Goal: Information Seeking & Learning: Learn about a topic

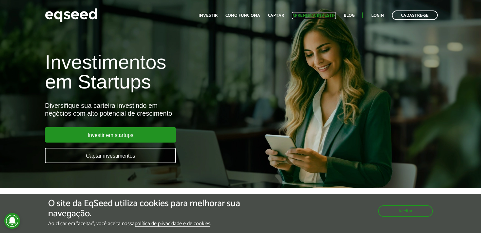
click at [325, 15] on link "Aprenda a investir" at bounding box center [314, 15] width 44 height 4
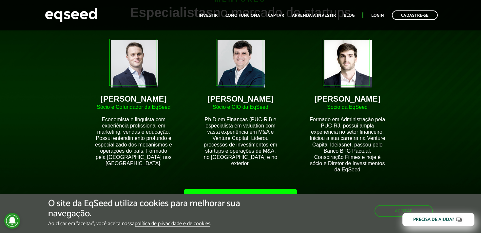
scroll to position [553, 0]
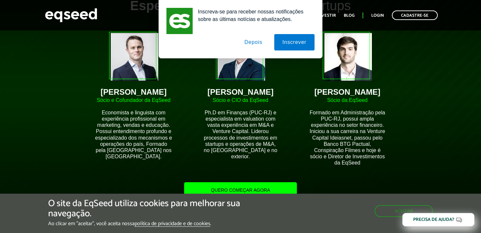
click at [250, 44] on button "Depois" at bounding box center [253, 42] width 34 height 16
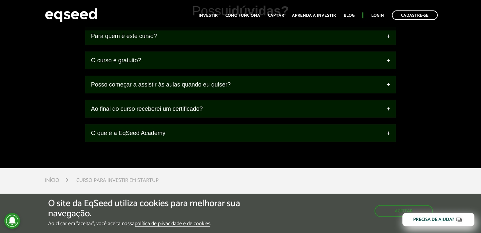
scroll to position [795, 0]
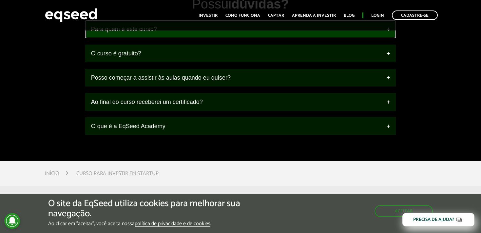
click at [186, 38] on link "Para quem é este curso?" at bounding box center [240, 29] width 311 height 18
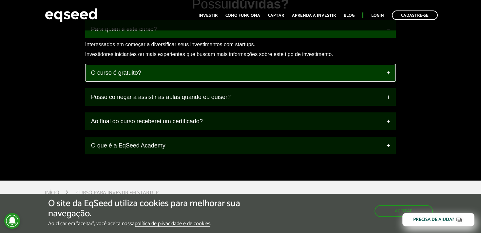
click at [173, 75] on link "O curso é gratuito?" at bounding box center [240, 73] width 311 height 18
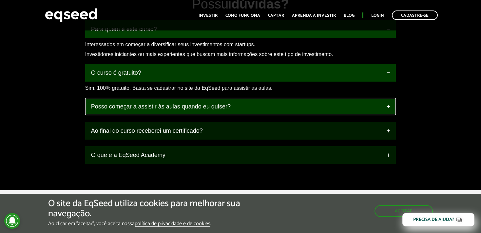
click at [160, 115] on link "Posso começar a assistir às aulas quando eu quiser?" at bounding box center [240, 107] width 311 height 18
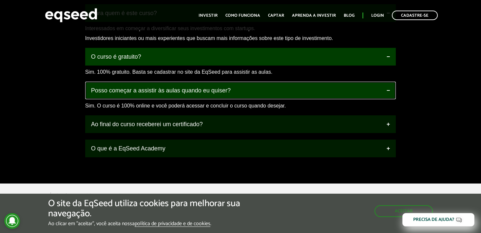
scroll to position [830, 0]
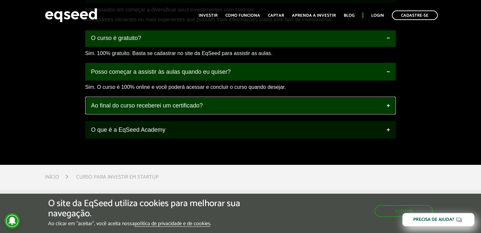
click at [163, 111] on link "Ao final do curso receberei um certificado?" at bounding box center [240, 106] width 311 height 18
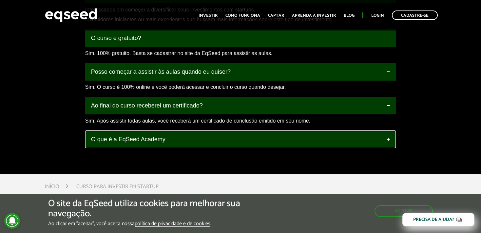
click at [158, 145] on link "O que é a EqSeed Academy" at bounding box center [240, 139] width 311 height 18
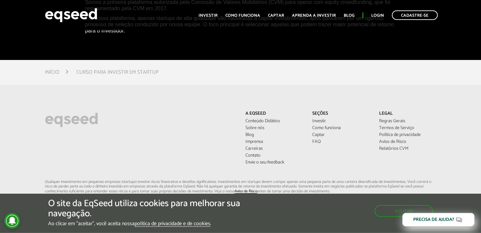
scroll to position [1037, 0]
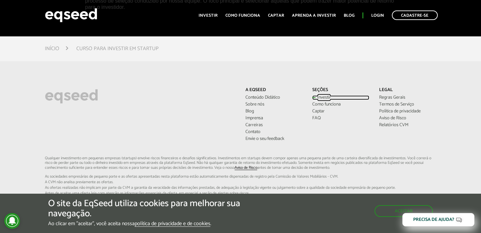
click at [320, 100] on link "Investir" at bounding box center [340, 97] width 57 height 5
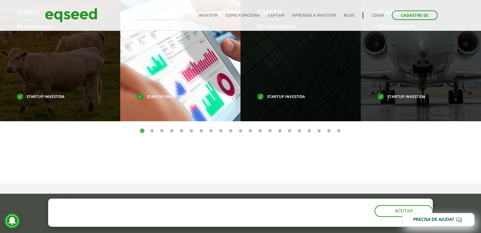
scroll to position [242, 0]
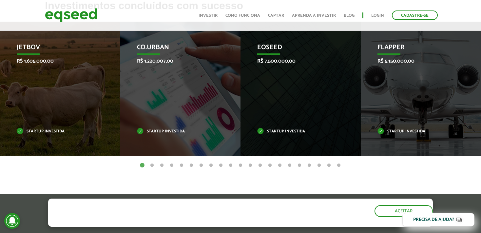
click at [151, 164] on button "2" at bounding box center [152, 165] width 7 height 7
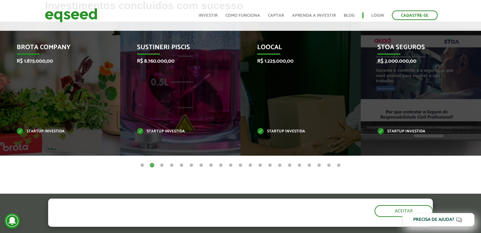
click at [163, 165] on button "3" at bounding box center [162, 165] width 7 height 7
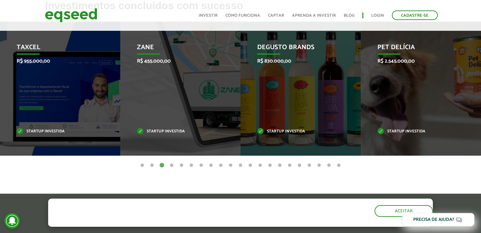
click at [172, 165] on button "4" at bounding box center [171, 165] width 7 height 7
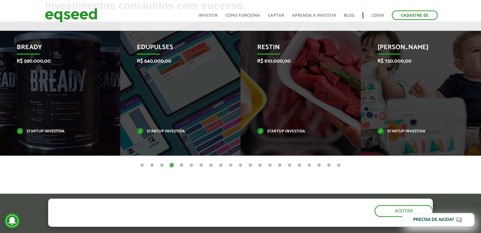
click at [181, 166] on button "5" at bounding box center [181, 165] width 7 height 7
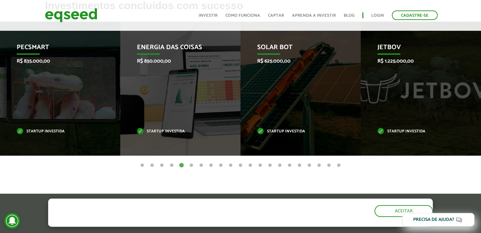
click at [192, 164] on button "6" at bounding box center [191, 165] width 7 height 7
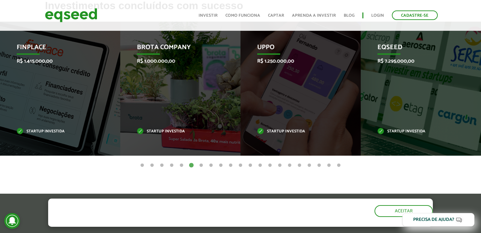
click at [200, 165] on button "7" at bounding box center [201, 165] width 7 height 7
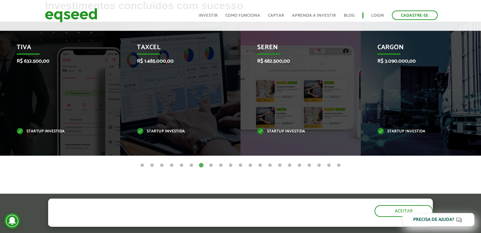
click at [211, 166] on button "8" at bounding box center [211, 165] width 7 height 7
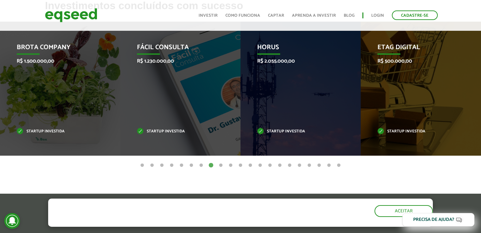
click at [219, 164] on button "9" at bounding box center [220, 165] width 7 height 7
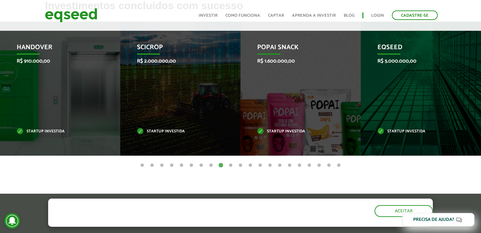
click at [230, 164] on button "10" at bounding box center [230, 165] width 7 height 7
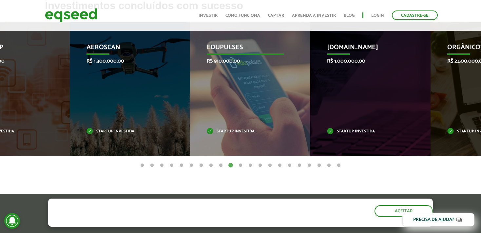
drag, startPoint x: 256, startPoint y: 98, endPoint x: 41, endPoint y: 106, distance: 215.0
click at [70, 102] on div "Aeroscan R$ 1.300.000,00 Startup investida" at bounding box center [125, 89] width 110 height 134
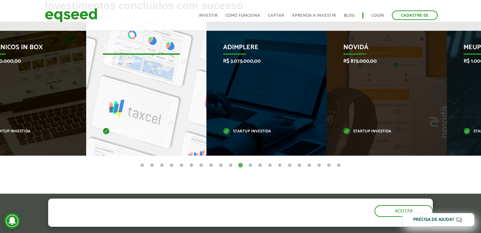
drag, startPoint x: 315, startPoint y: 99, endPoint x: 140, endPoint y: 95, distance: 175.3
click at [140, 95] on div "Taxcel R$ 1.000.000,00 Startup investida" at bounding box center [141, 89] width 110 height 134
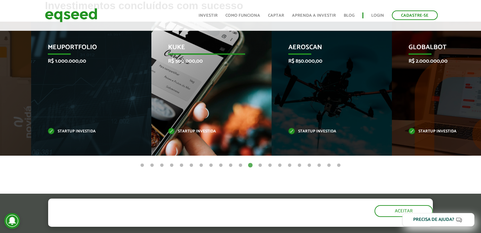
drag, startPoint x: 291, startPoint y: 92, endPoint x: 118, endPoint y: 98, distance: 173.3
click at [151, 98] on div "Kuke R$ 500.000,00 Startup investida" at bounding box center [206, 89] width 110 height 134
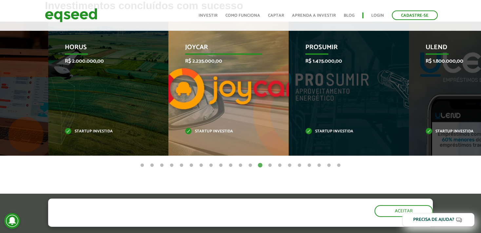
drag, startPoint x: 305, startPoint y: 84, endPoint x: 106, endPoint y: 80, distance: 198.8
click at [168, 79] on div "Joycar R$ 2.235.000,00 Startup investida" at bounding box center [223, 89] width 110 height 134
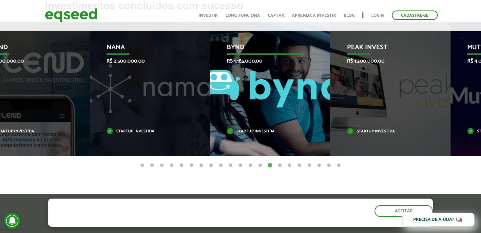
drag, startPoint x: 264, startPoint y: 102, endPoint x: 74, endPoint y: 86, distance: 190.2
click at [210, 87] on div "Bynd R$ 1.185.000,00 Startup investida" at bounding box center [265, 89] width 110 height 134
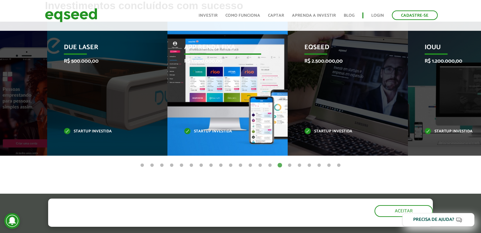
drag, startPoint x: 290, startPoint y: 96, endPoint x: 93, endPoint y: 103, distance: 196.9
click at [167, 101] on div "App Renda Fixa R$ 1.000.000,00 Startup investida" at bounding box center [222, 89] width 110 height 134
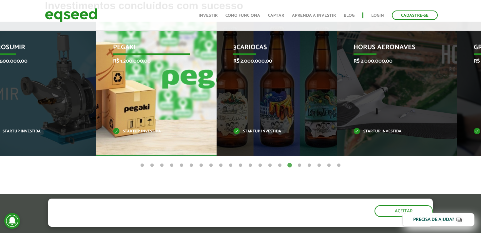
drag, startPoint x: 295, startPoint y: 104, endPoint x: 88, endPoint y: 115, distance: 207.9
click at [111, 108] on div "Pegaki R$ 1.200.000,00 Startup investida" at bounding box center [151, 89] width 110 height 134
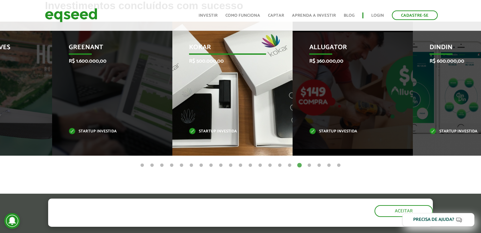
drag, startPoint x: 290, startPoint y: 109, endPoint x: 6, endPoint y: 112, distance: 284.6
click at [172, 109] on div "Kokar R$ 500.000,00 Startup investida" at bounding box center [227, 89] width 110 height 134
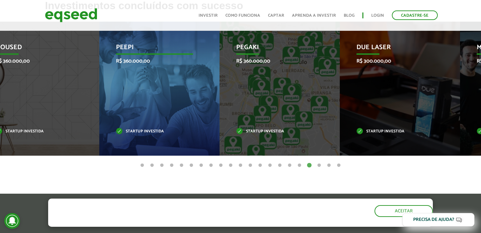
drag, startPoint x: 272, startPoint y: 103, endPoint x: 92, endPoint y: 97, distance: 180.6
click at [99, 95] on div "Peepi R$ 360.000,00 Startup investida" at bounding box center [154, 89] width 110 height 134
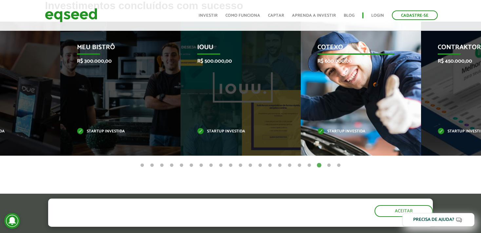
drag, startPoint x: 312, startPoint y: 114, endPoint x: 113, endPoint y: 114, distance: 199.1
click at [180, 111] on div "IOUU R$ 500.000,00 Startup investida" at bounding box center [235, 89] width 110 height 134
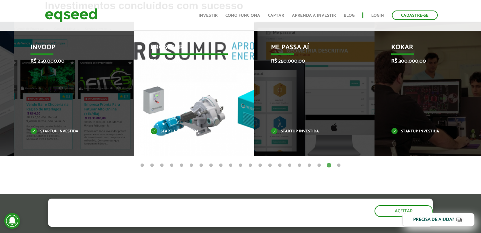
drag, startPoint x: 277, startPoint y: 87, endPoint x: 115, endPoint y: 92, distance: 162.9
click at [134, 91] on div "Prosumir R$ 300.000,00 Startup investida" at bounding box center [189, 89] width 110 height 134
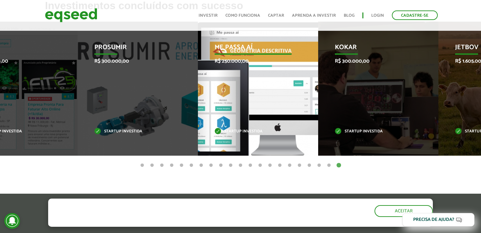
drag, startPoint x: 254, startPoint y: 96, endPoint x: 3, endPoint y: 92, distance: 251.2
click at [198, 92] on div "Me Passa Aí R$ 250.000,00 Startup investida" at bounding box center [253, 89] width 110 height 134
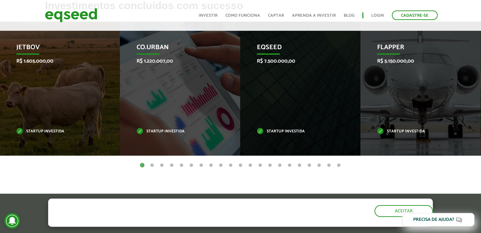
drag, startPoint x: 240, startPoint y: 110, endPoint x: 245, endPoint y: 193, distance: 83.7
click at [245, 193] on article "Investimentos concluídos com sucesso Invoop R$ 250.000,00 Startup investida Pro…" at bounding box center [240, 102] width 481 height 204
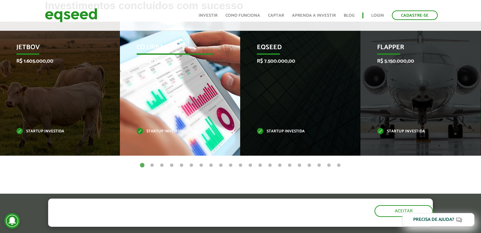
click at [149, 106] on div "Co.Urban R$ 1.220.007,00 Startup investida" at bounding box center [175, 89] width 110 height 134
click at [167, 45] on p "Co.Urban" at bounding box center [175, 49] width 77 height 11
click at [154, 46] on p "Co.Urban" at bounding box center [175, 49] width 77 height 11
click at [154, 40] on div "Co.Urban R$ 1.220.007,00 Startup investida" at bounding box center [175, 89] width 110 height 134
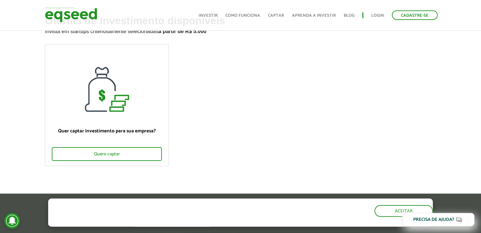
scroll to position [34, 0]
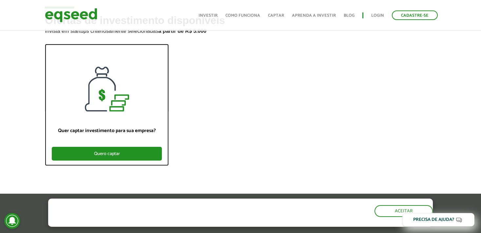
click at [137, 147] on div "Quero captar" at bounding box center [107, 154] width 110 height 14
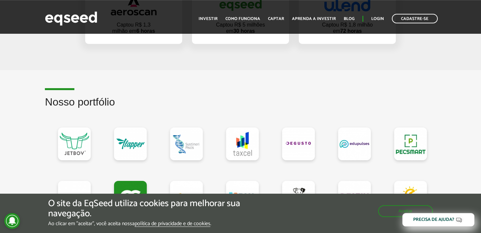
scroll to position [588, 0]
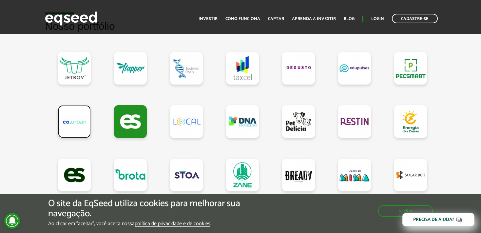
click at [67, 123] on link at bounding box center [74, 121] width 33 height 33
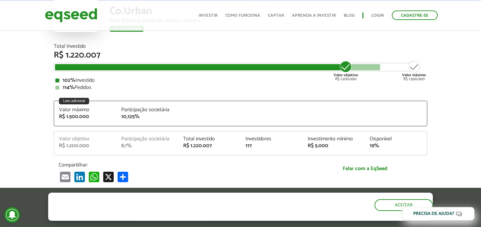
scroll to position [69, 0]
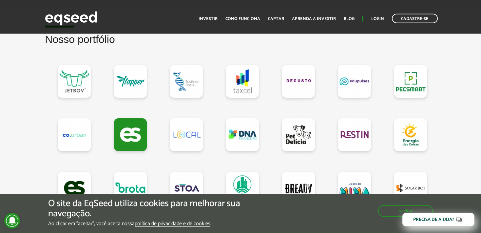
scroll to position [588, 0]
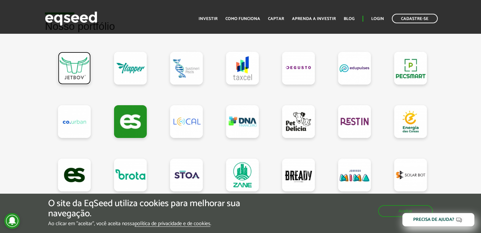
click at [77, 71] on link at bounding box center [74, 68] width 33 height 33
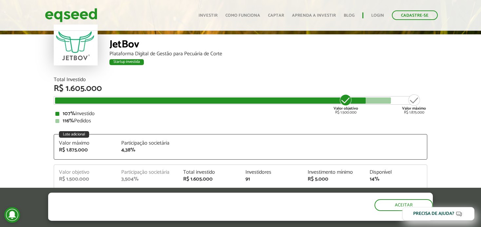
scroll to position [69, 0]
